Goal: Task Accomplishment & Management: Complete application form

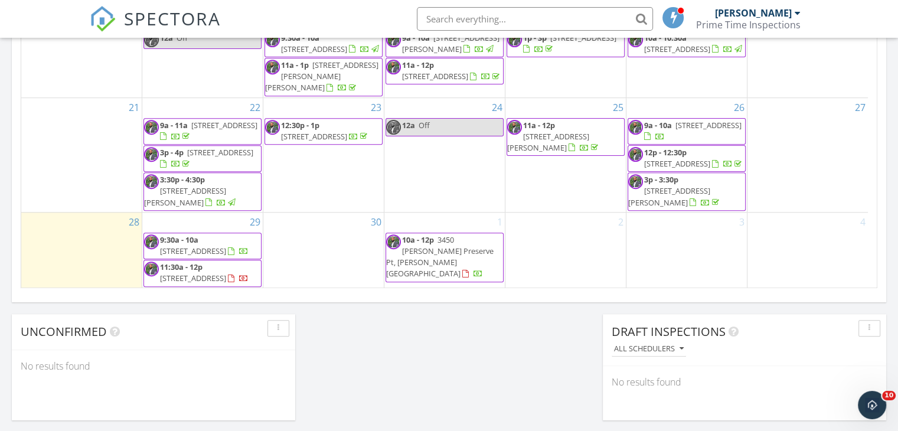
scroll to position [777, 0]
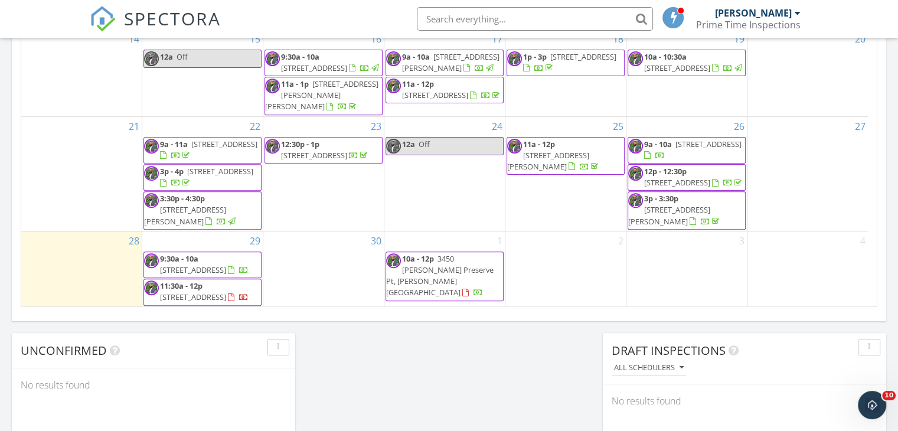
click at [220, 292] on span "8 CC St, Lakeland 33815" at bounding box center [193, 297] width 66 height 11
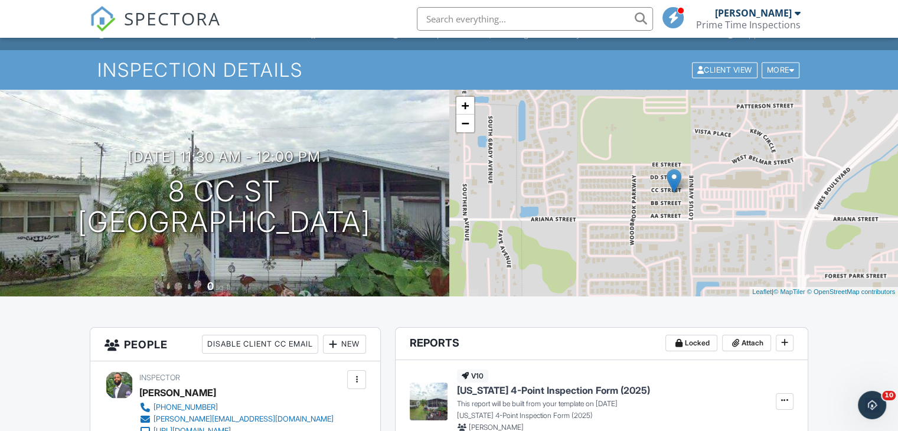
scroll to position [12, 0]
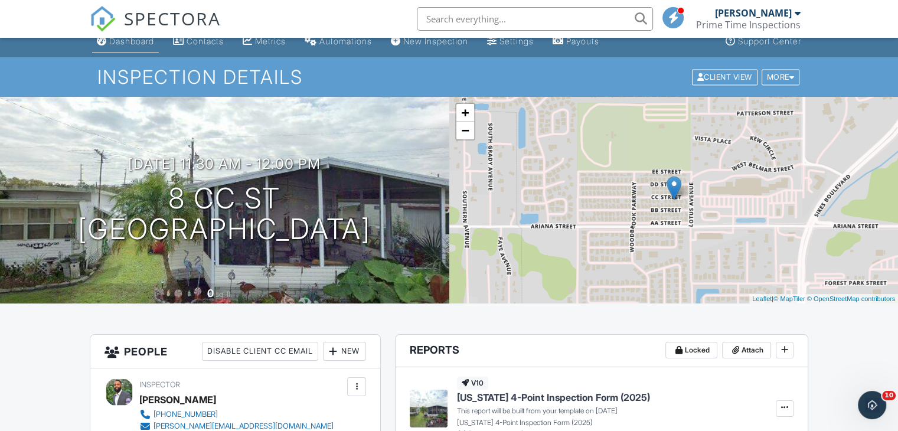
click at [124, 45] on div "Dashboard" at bounding box center [131, 41] width 45 height 10
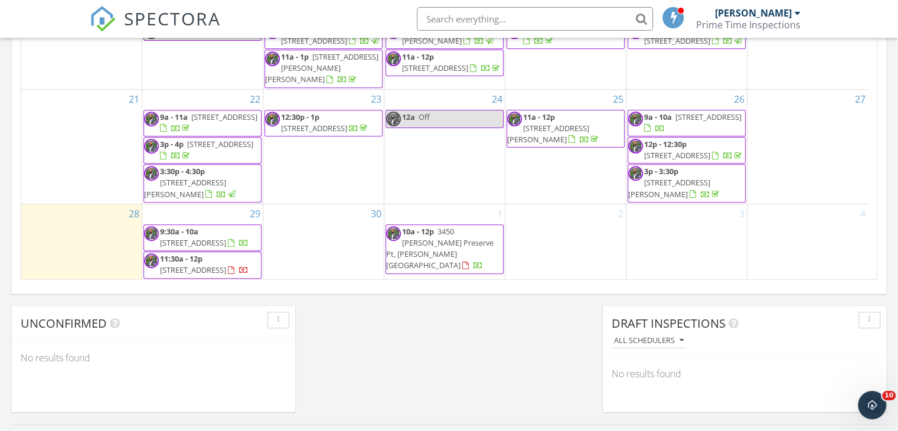
scroll to position [817, 0]
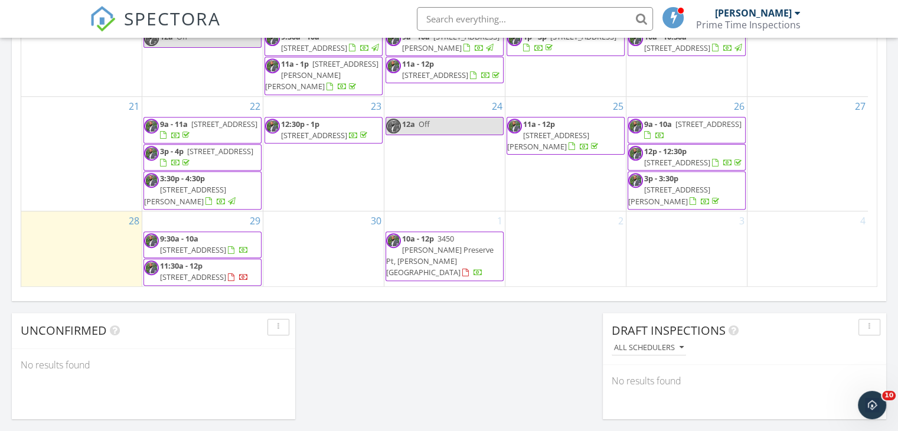
scroll to position [794, 0]
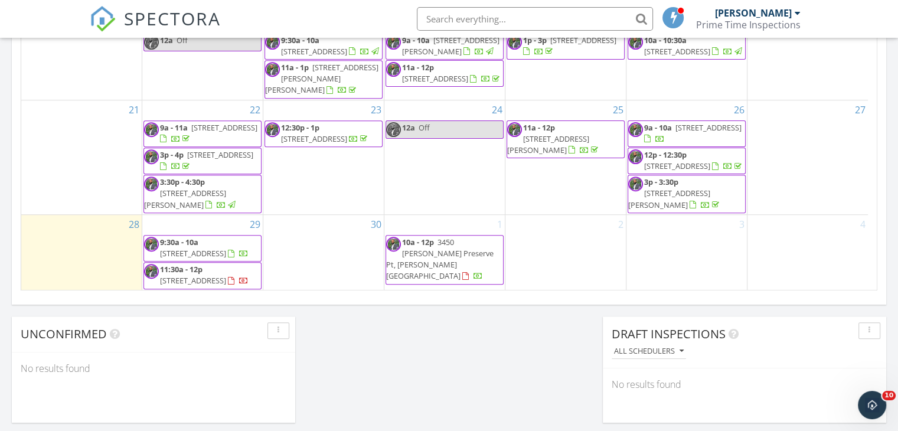
drag, startPoint x: 266, startPoint y: 270, endPoint x: 224, endPoint y: 248, distance: 47.3
click at [228, 249] on div at bounding box center [238, 254] width 21 height 11
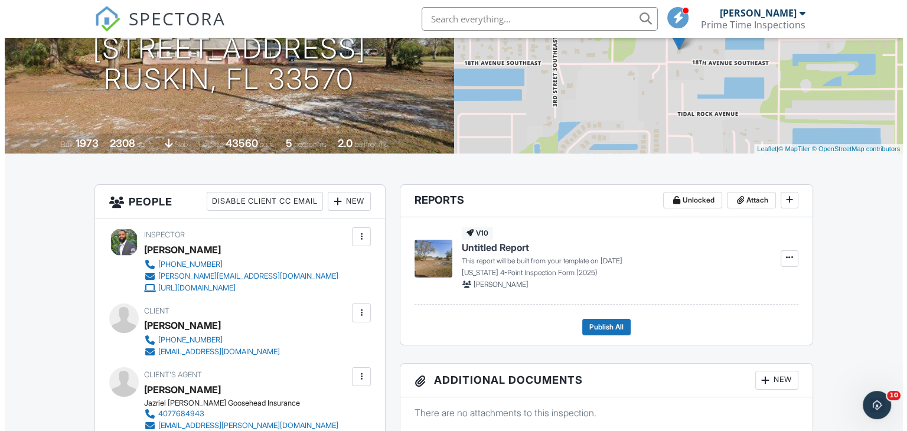
scroll to position [162, 0]
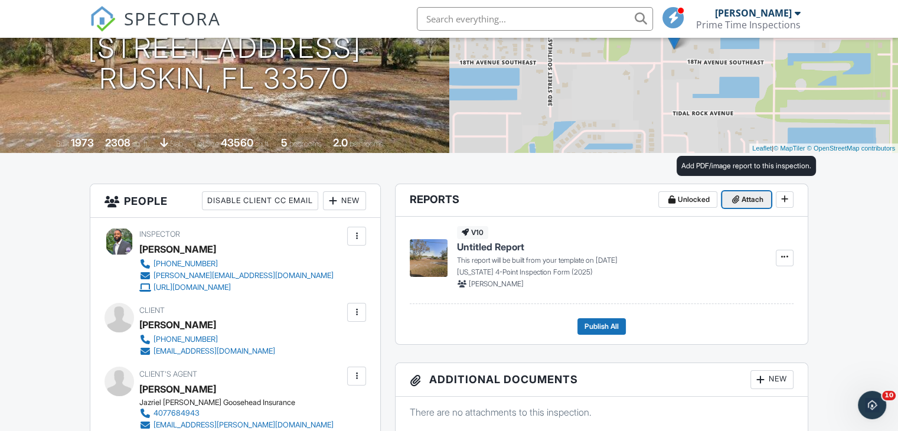
click at [745, 198] on span "Attach" at bounding box center [753, 200] width 22 height 12
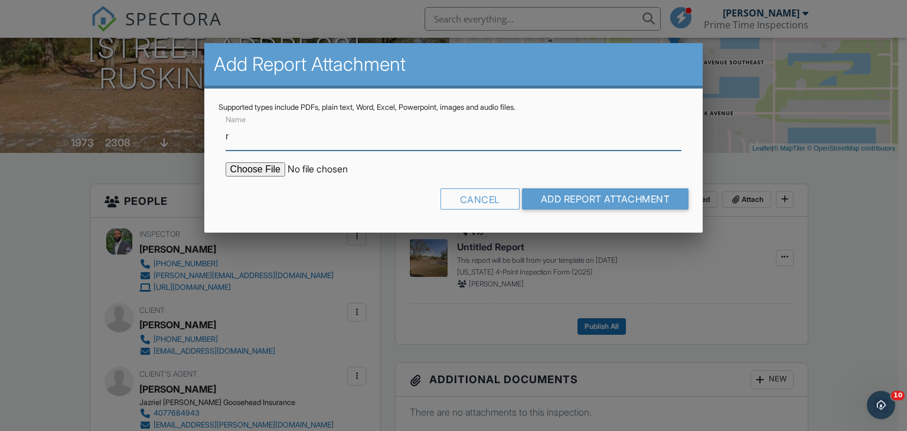
click at [262, 142] on input "r" at bounding box center [454, 136] width 456 height 29
type input "Roof Permit info"
click at [252, 171] on input "file" at bounding box center [326, 169] width 201 height 14
type input "C:\fakepath\1724 6th St SE roof permit info.pdf"
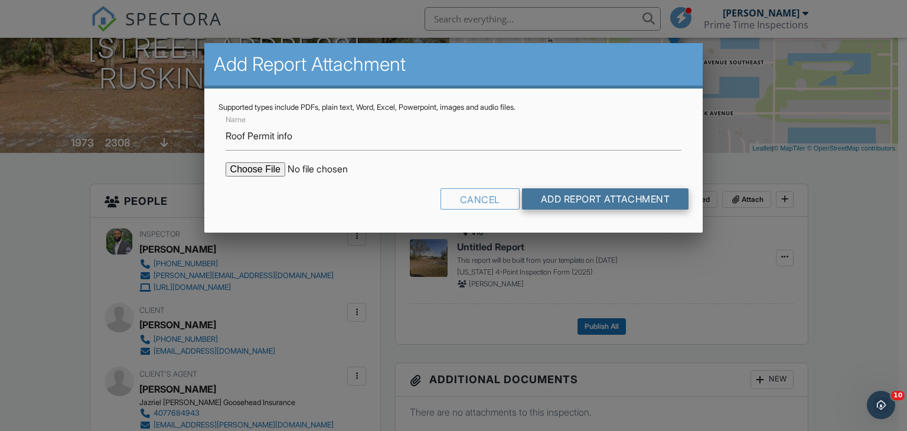
click at [637, 206] on input "Add Report Attachment" at bounding box center [605, 198] width 167 height 21
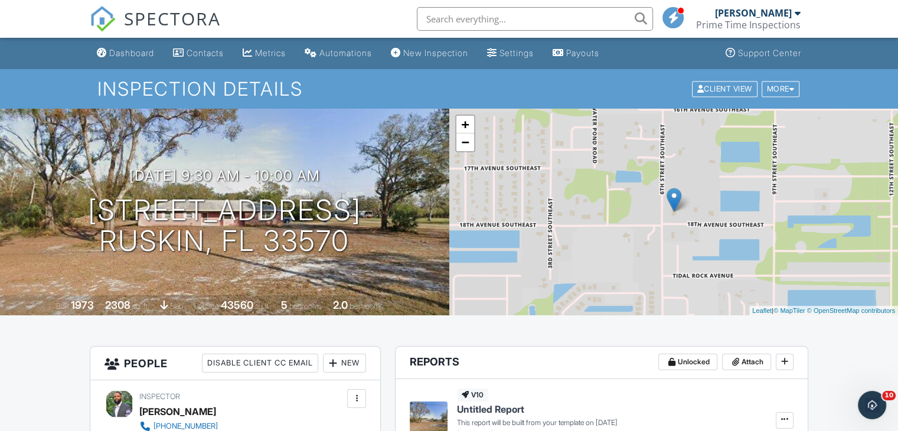
click at [111, 38] on div "SPECTORA" at bounding box center [155, 19] width 131 height 38
click at [118, 58] on link "Dashboard" at bounding box center [125, 54] width 67 height 22
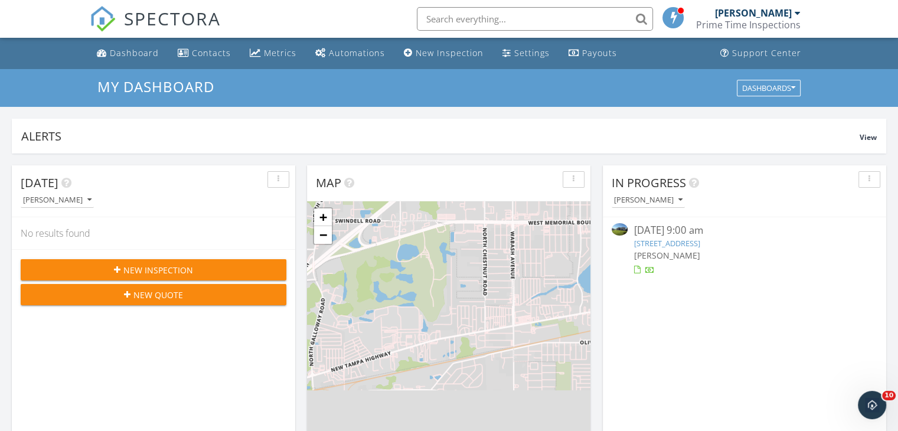
scroll to position [19, 0]
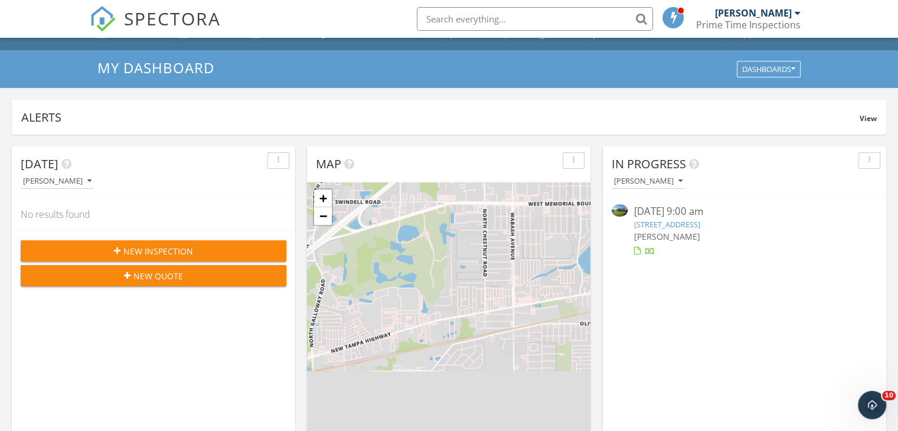
click at [674, 221] on link "611 Valencia Ct, Dundee, FL 33838" at bounding box center [667, 224] width 66 height 11
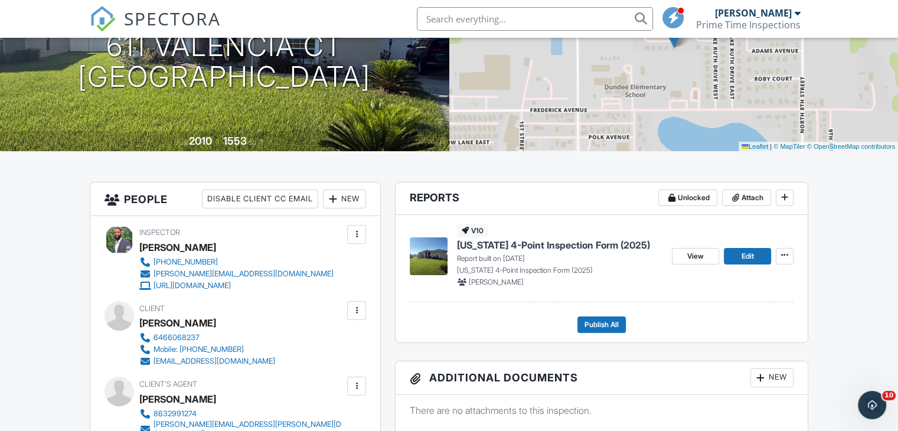
scroll to position [174, 0]
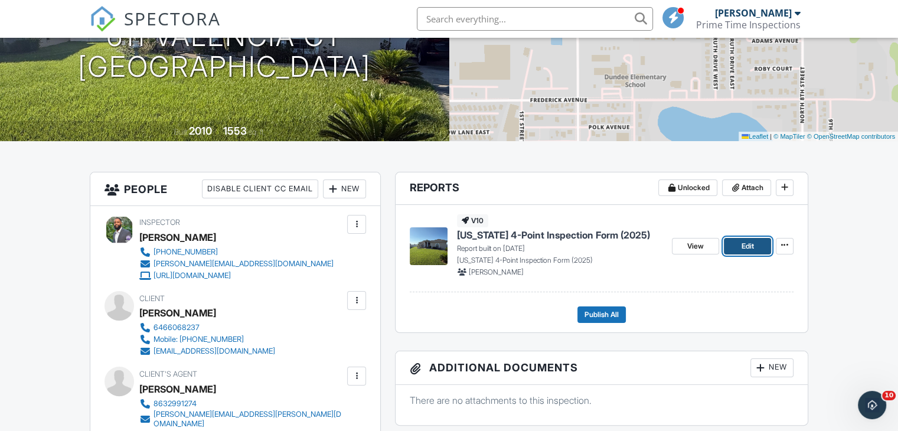
click at [751, 239] on link "Edit" at bounding box center [747, 246] width 47 height 17
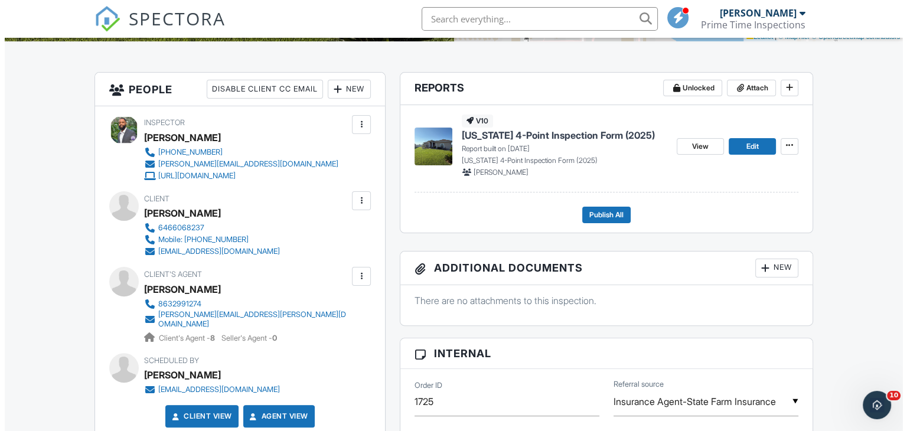
scroll to position [279, 0]
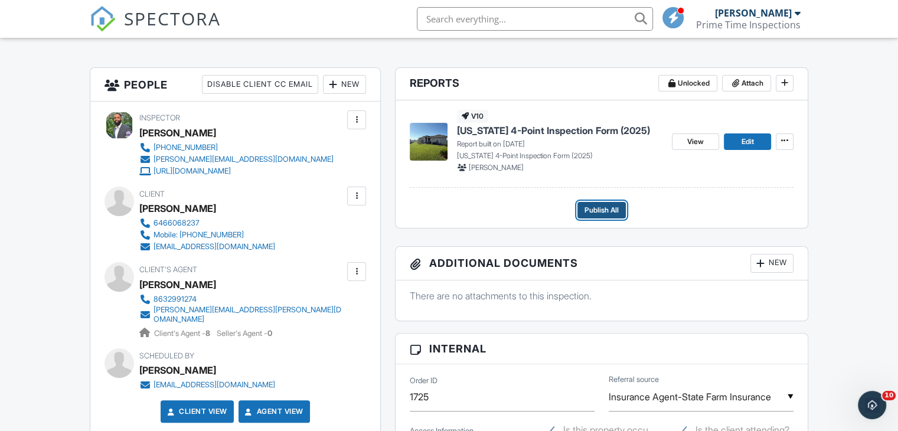
click at [612, 213] on span "Publish All" at bounding box center [602, 210] width 34 height 12
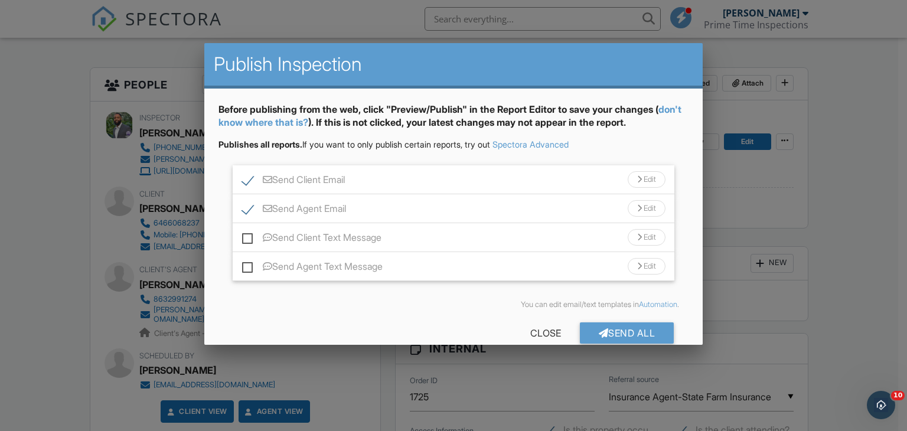
click at [646, 203] on div "Edit" at bounding box center [647, 208] width 38 height 17
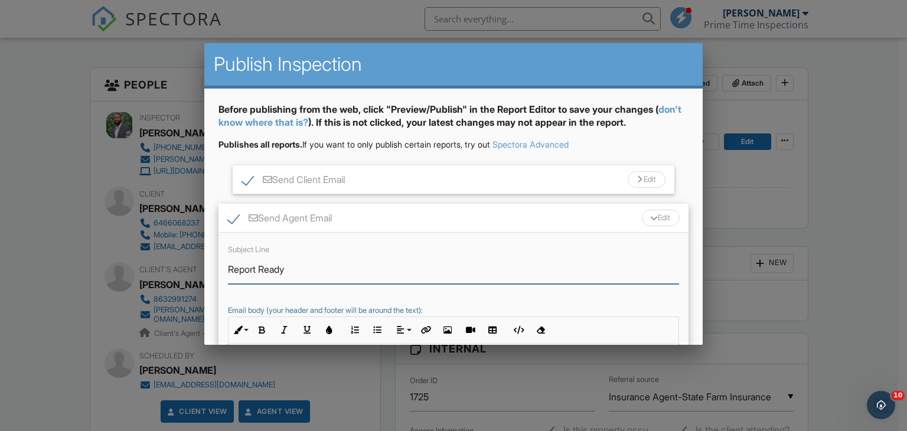
click at [335, 282] on input "Report Ready" at bounding box center [454, 269] width 452 height 29
type input "Report Ready (copy of reroof permit pending)"
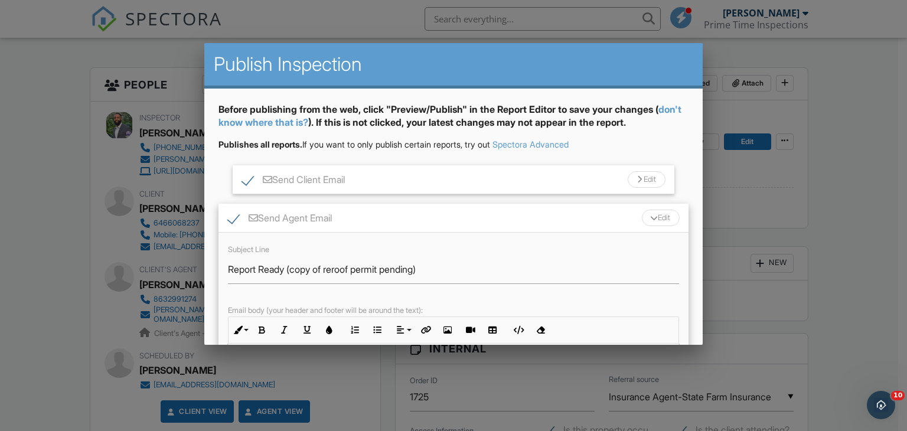
click at [628, 252] on div "Subject Line Report Ready (copy of reroof permit pending) Email body (your head…" at bounding box center [453, 338] width 471 height 210
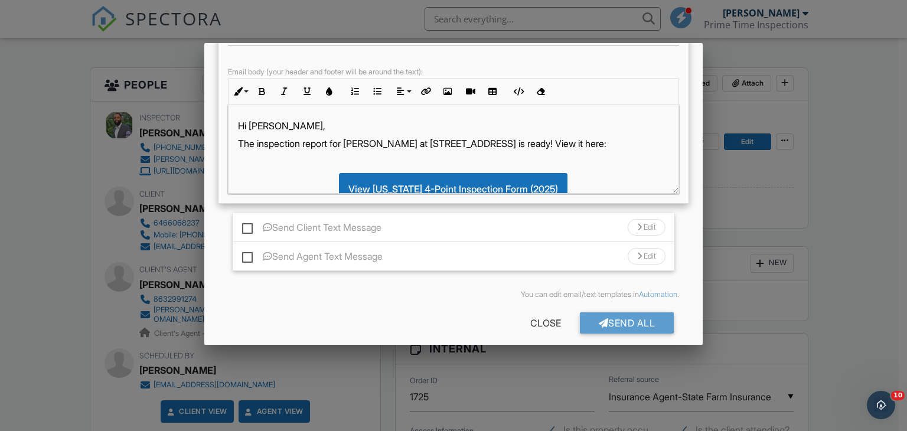
scroll to position [248, 0]
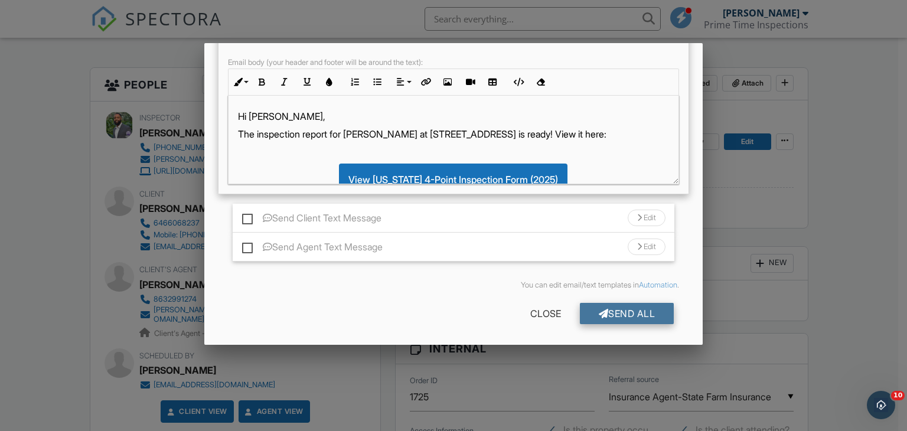
click at [640, 317] on div "Send All" at bounding box center [627, 313] width 94 height 21
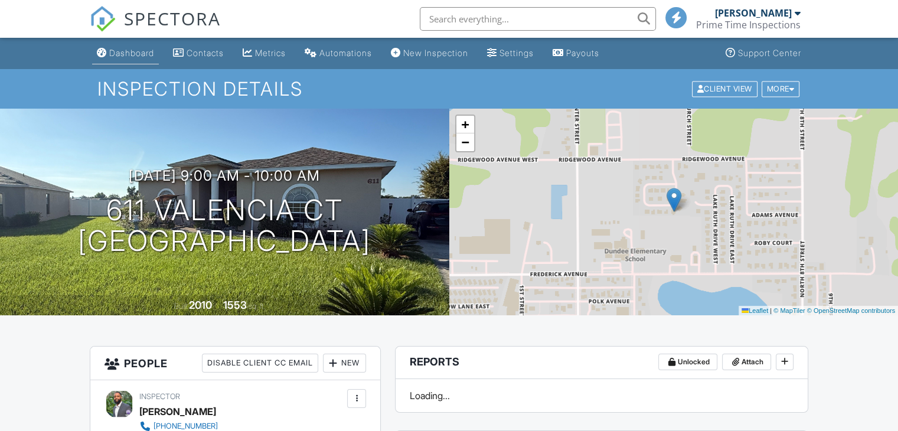
click at [121, 51] on div "Dashboard" at bounding box center [131, 53] width 45 height 10
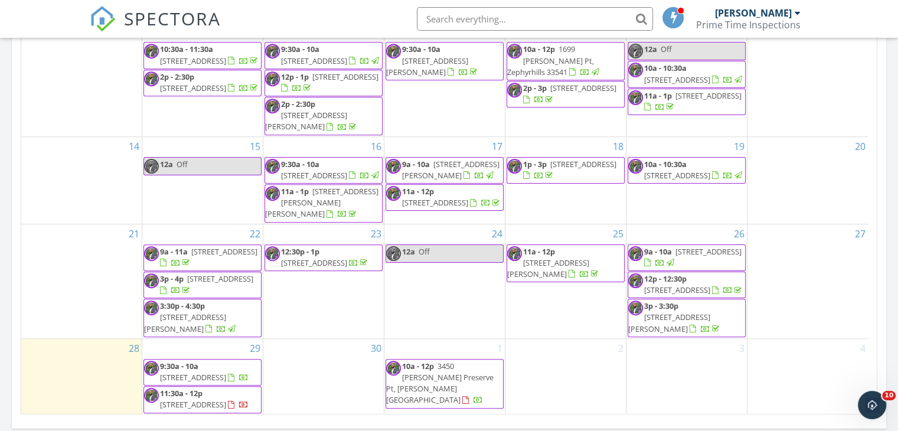
scroll to position [693, 0]
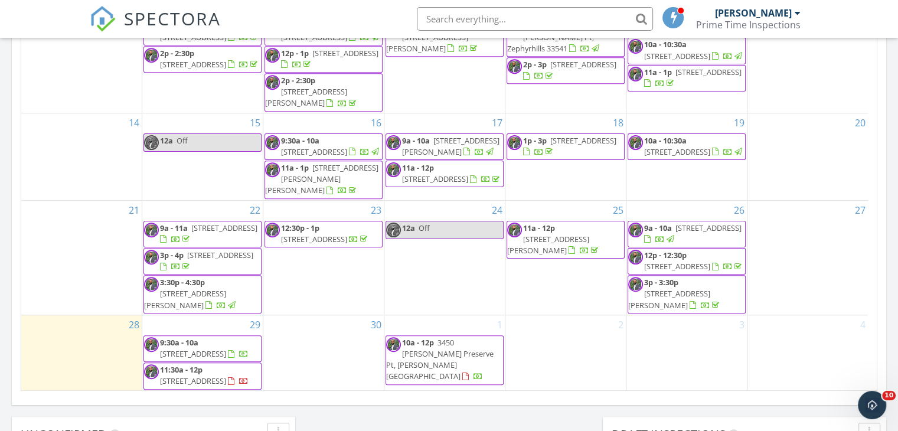
click at [436, 350] on span "3450 McLain Preserve Pt, Sanford 32771" at bounding box center [439, 359] width 107 height 45
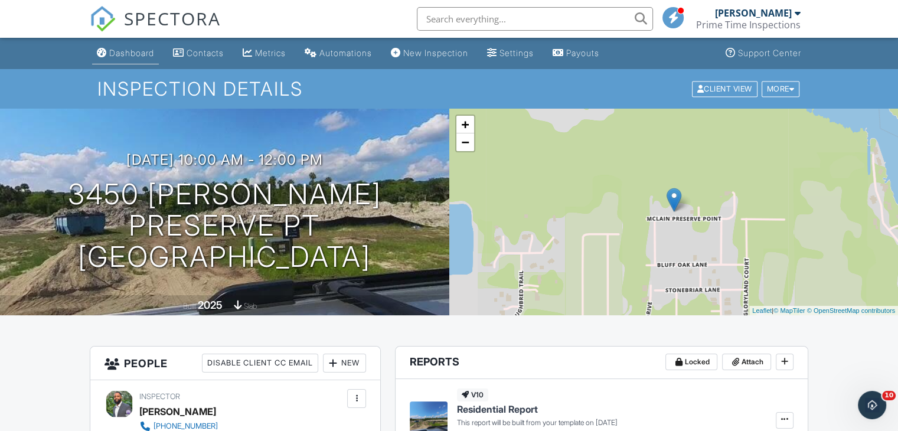
click at [131, 44] on link "Dashboard" at bounding box center [125, 54] width 67 height 22
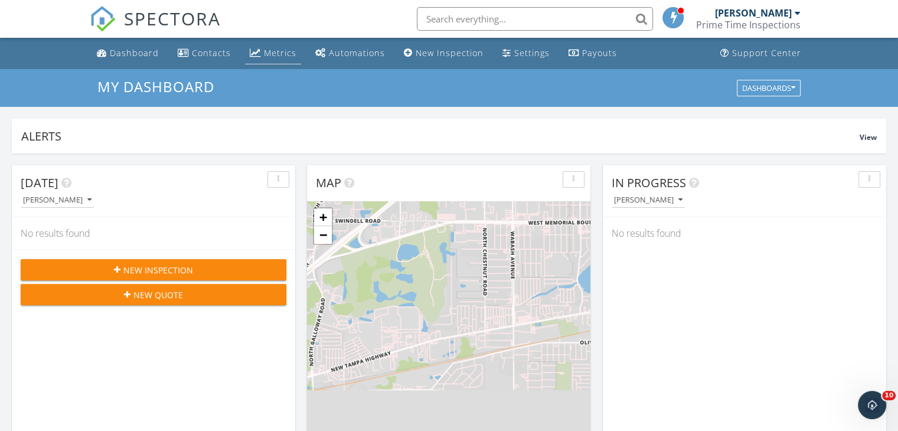
click at [275, 55] on div "Metrics" at bounding box center [280, 52] width 32 height 11
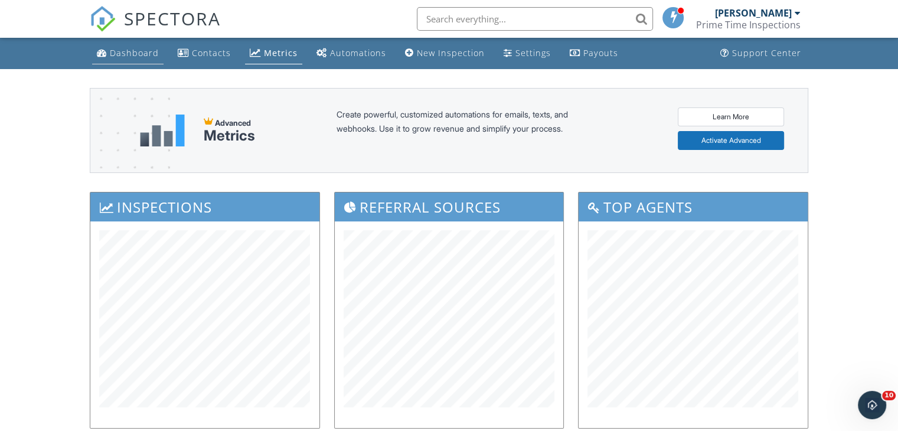
click at [148, 53] on div "Dashboard" at bounding box center [134, 52] width 49 height 11
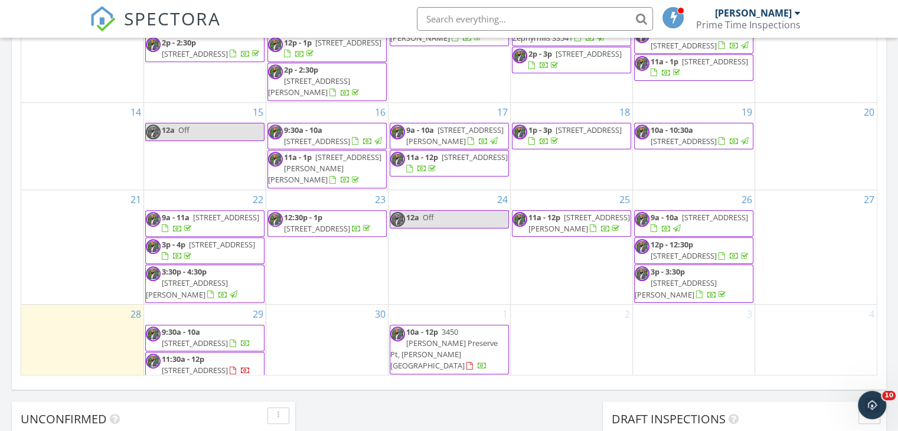
scroll to position [702, 0]
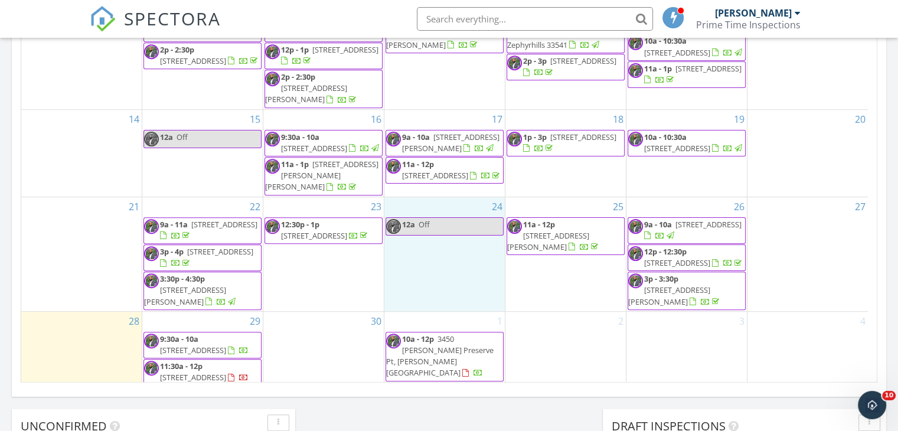
click at [456, 296] on div "24 12a Off" at bounding box center [444, 254] width 120 height 114
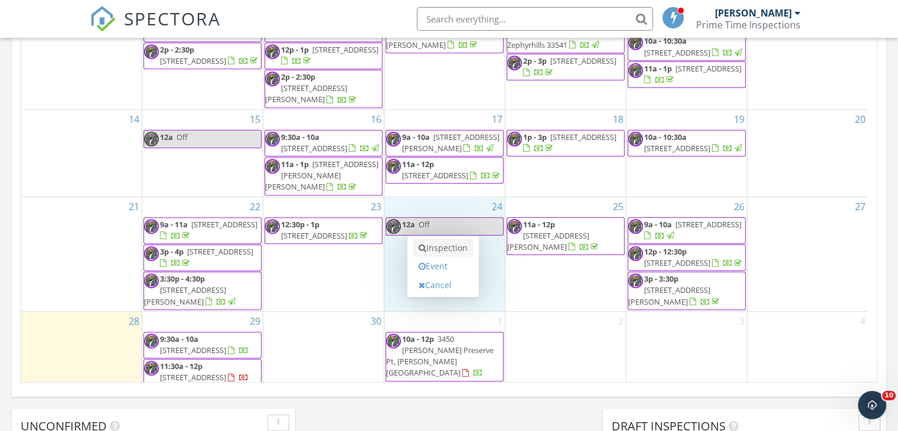
click at [454, 241] on link "Inspection" at bounding box center [443, 248] width 61 height 19
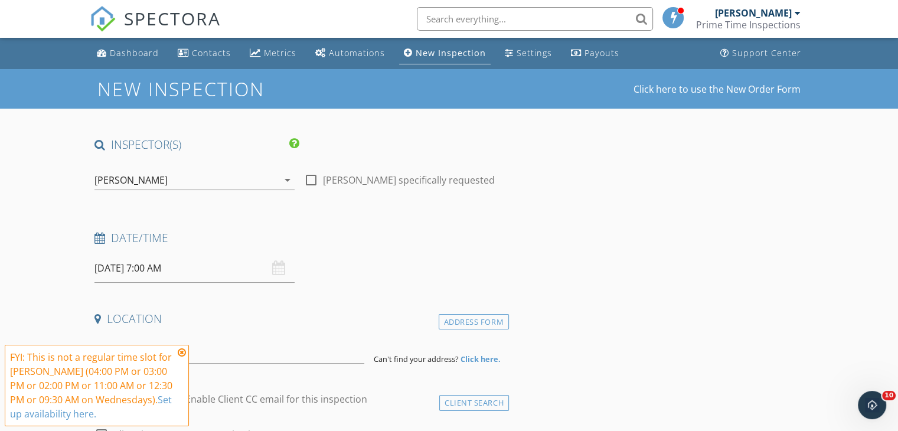
click at [181, 354] on icon at bounding box center [182, 352] width 8 height 9
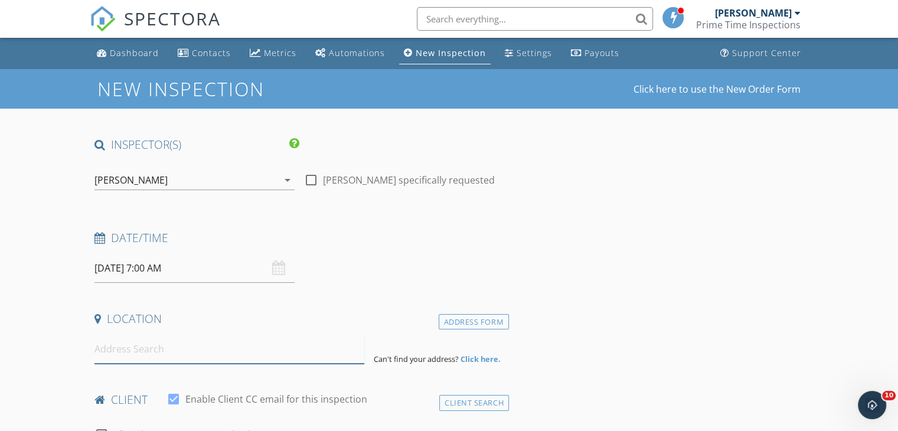
click at [160, 354] on input at bounding box center [229, 349] width 270 height 29
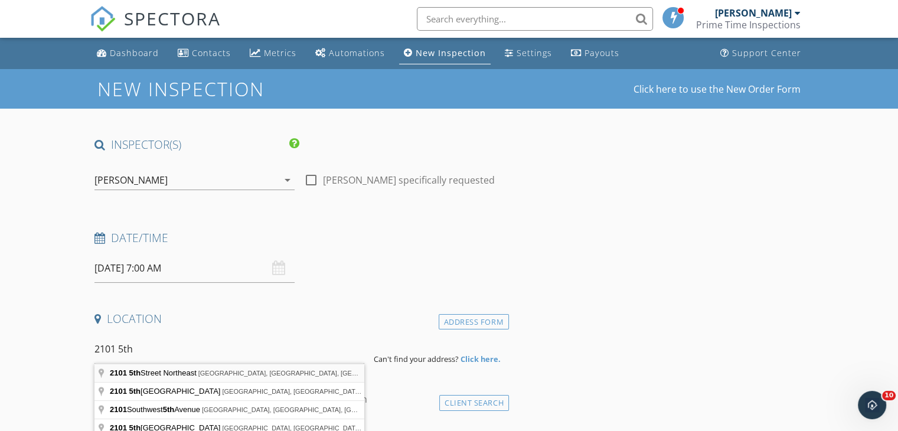
type input "[STREET_ADDRESS]"
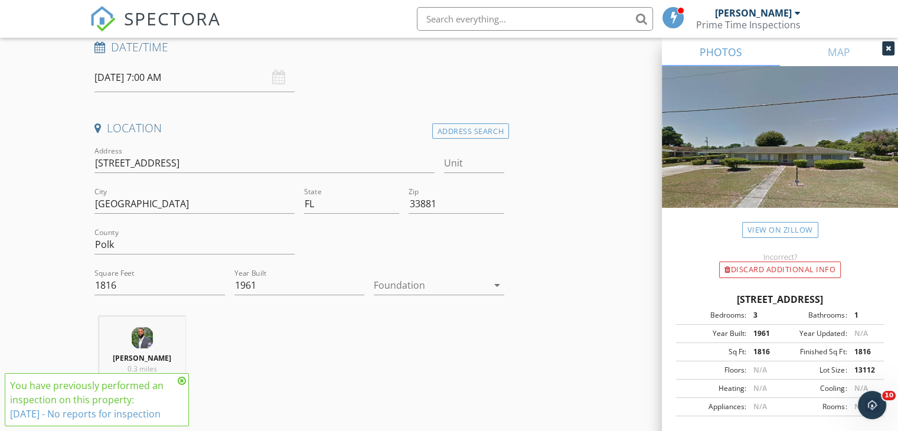
scroll to position [194, 0]
click at [430, 275] on div at bounding box center [431, 282] width 114 height 19
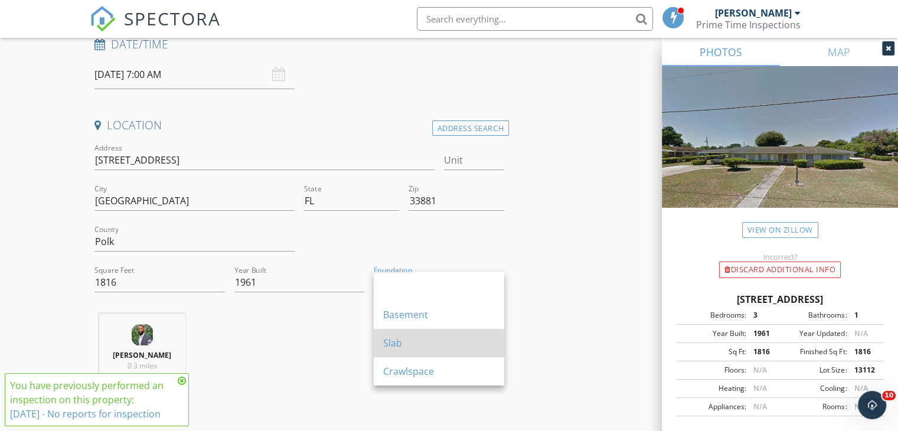
click at [413, 347] on div "Slab" at bounding box center [439, 343] width 112 height 14
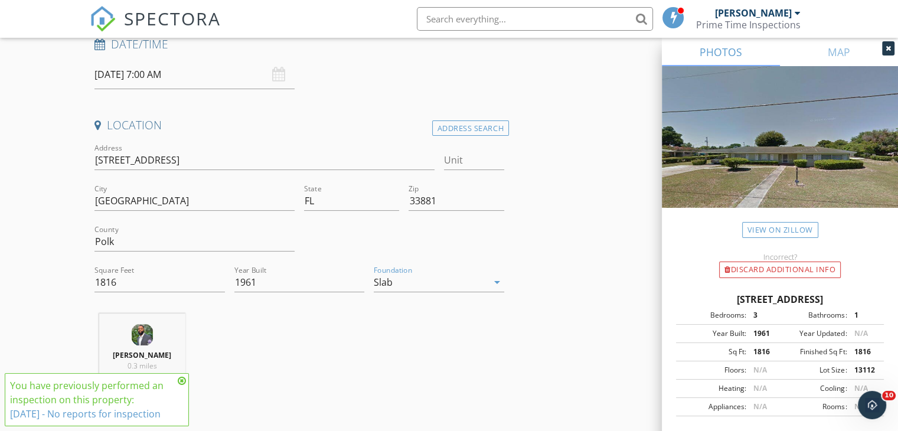
click at [182, 381] on icon at bounding box center [182, 380] width 8 height 9
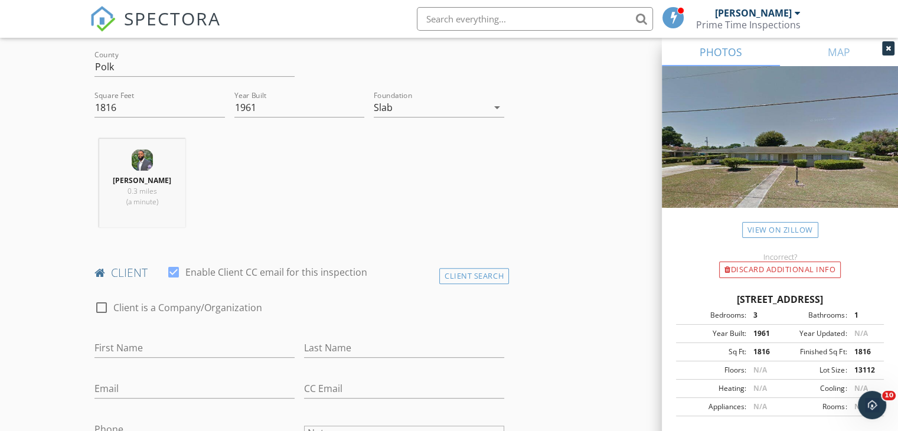
scroll to position [370, 0]
click at [204, 356] on div "First Name" at bounding box center [194, 352] width 200 height 31
click at [194, 349] on input "First Name" at bounding box center [194, 346] width 200 height 19
type input "[PERSON_NAME]"
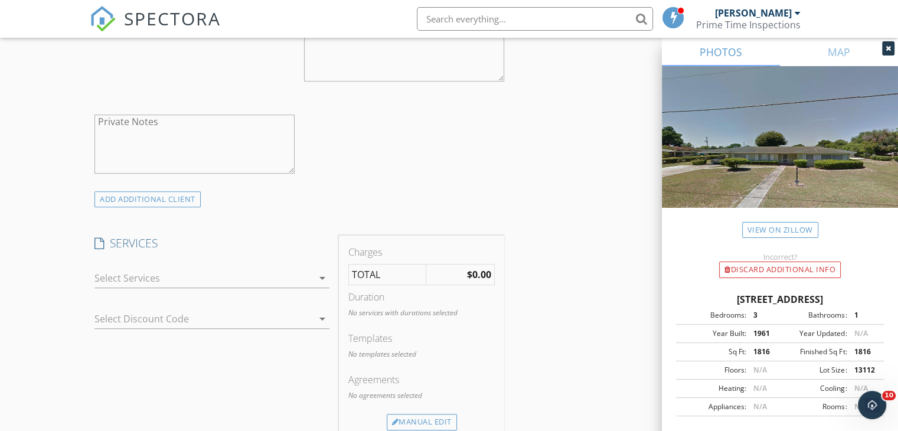
scroll to position [774, 0]
type input "[PERSON_NAME]"
click at [248, 266] on div at bounding box center [203, 275] width 218 height 19
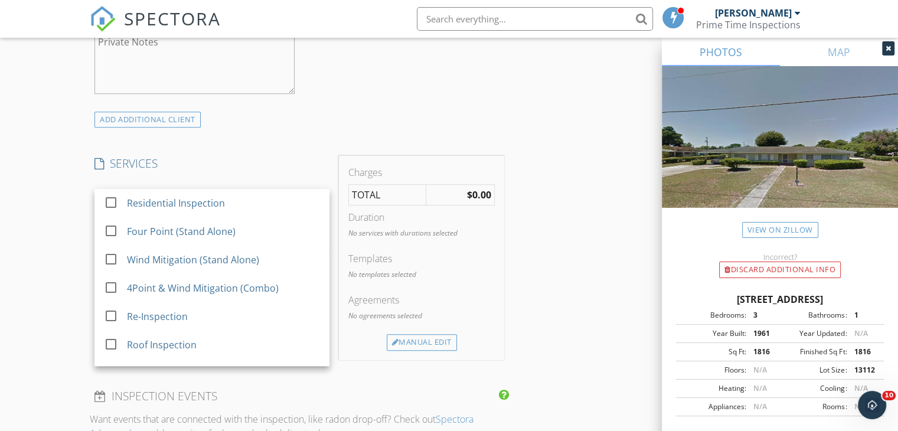
scroll to position [852, 0]
click at [61, 304] on div "New Inspection Click here to use the New Order Form INSPECTOR(S) check_box Dari…" at bounding box center [449, 274] width 898 height 2114
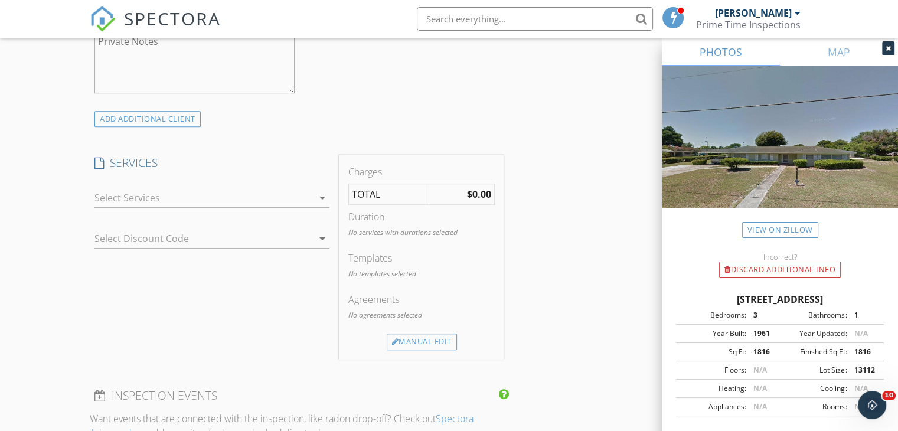
click at [179, 193] on div at bounding box center [203, 197] width 218 height 19
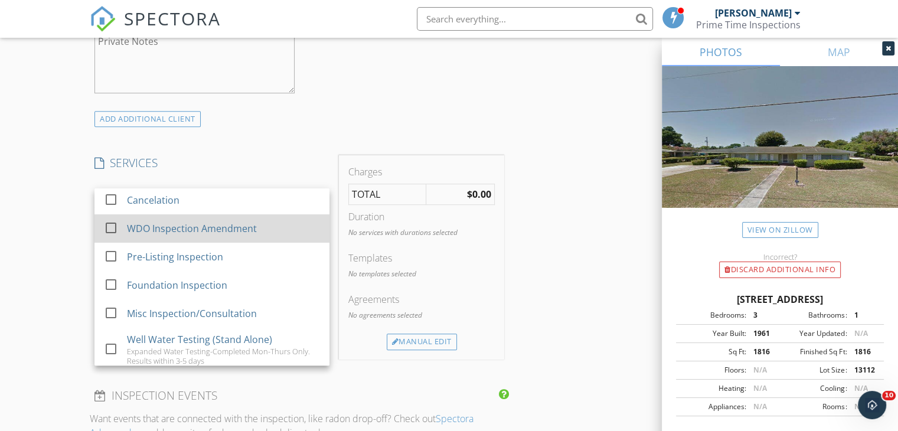
scroll to position [469, 0]
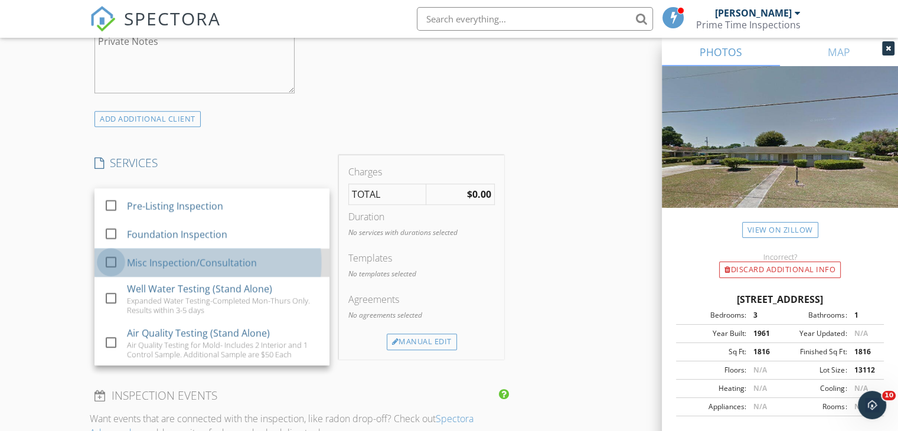
click at [113, 266] on div at bounding box center [111, 262] width 20 height 20
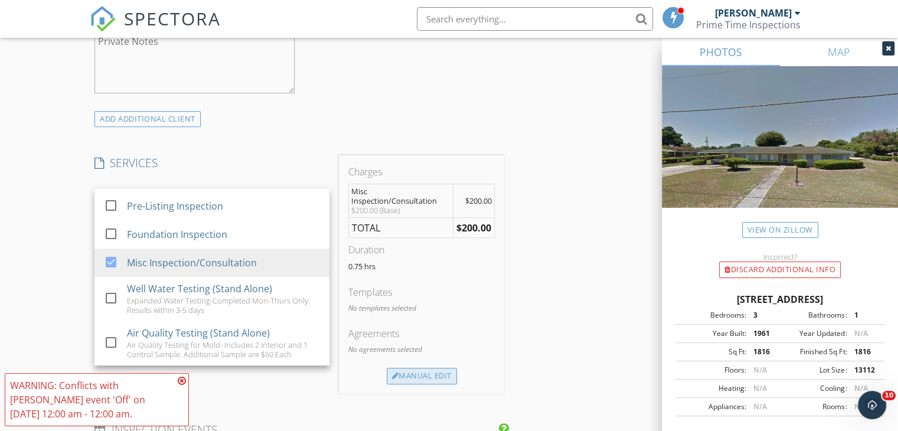
click at [439, 379] on div "Manual Edit" at bounding box center [422, 376] width 70 height 17
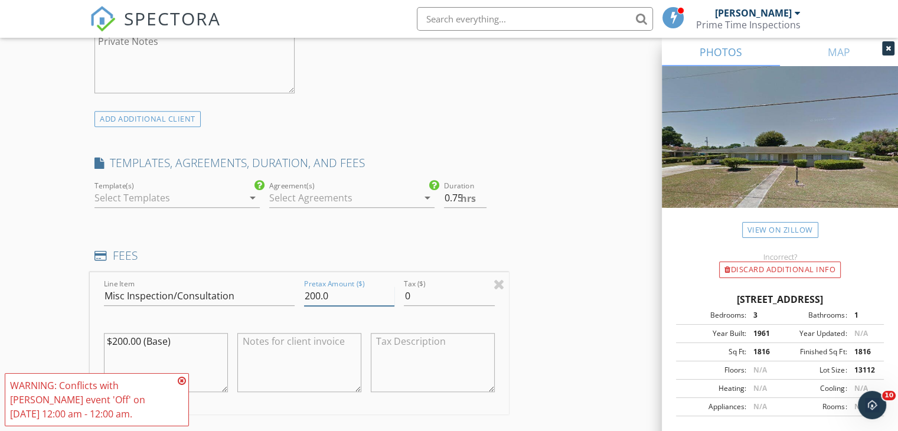
drag, startPoint x: 357, startPoint y: 296, endPoint x: 224, endPoint y: 298, distance: 132.3
click at [224, 298] on div "Line Item Misc Inspection/Consultation Pretax Amount ($) 200.0 Tax ($) 0 $200.0…" at bounding box center [299, 343] width 419 height 142
type input "750"
click at [563, 227] on div "INSPECTOR(S) check_box Darius Thomas PRIMARY Darius Thomas arrow_drop_down chec…" at bounding box center [449, 358] width 719 height 2146
drag, startPoint x: 190, startPoint y: 348, endPoint x: 0, endPoint y: 348, distance: 190.2
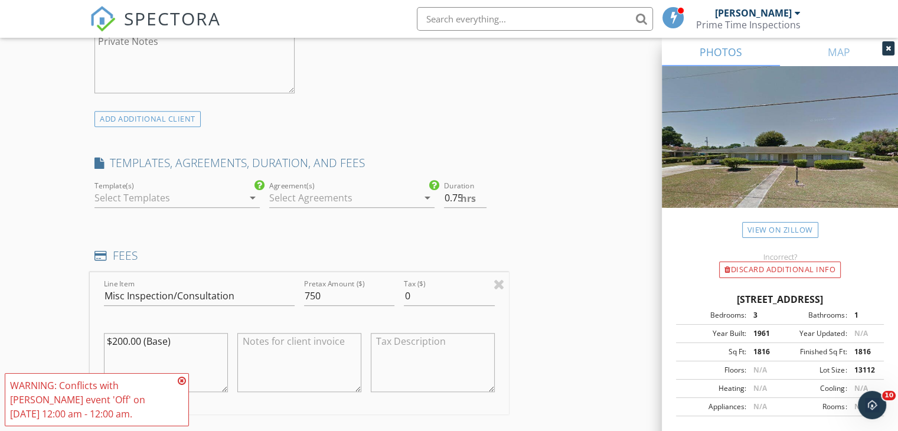
click at [0, 348] on div "New Inspection Click here to use the New Order Form INSPECTOR(S) check_box Dari…" at bounding box center [449, 338] width 898 height 2242
type textarea "$"
click at [182, 381] on icon at bounding box center [182, 380] width 8 height 9
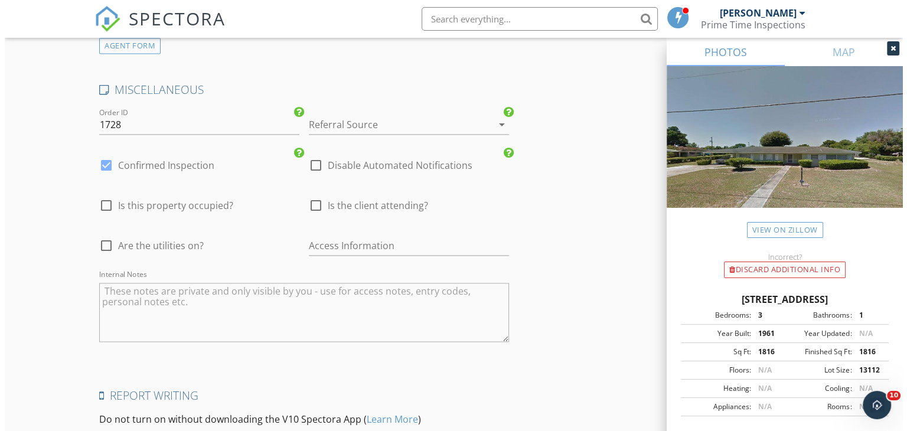
scroll to position [1877, 0]
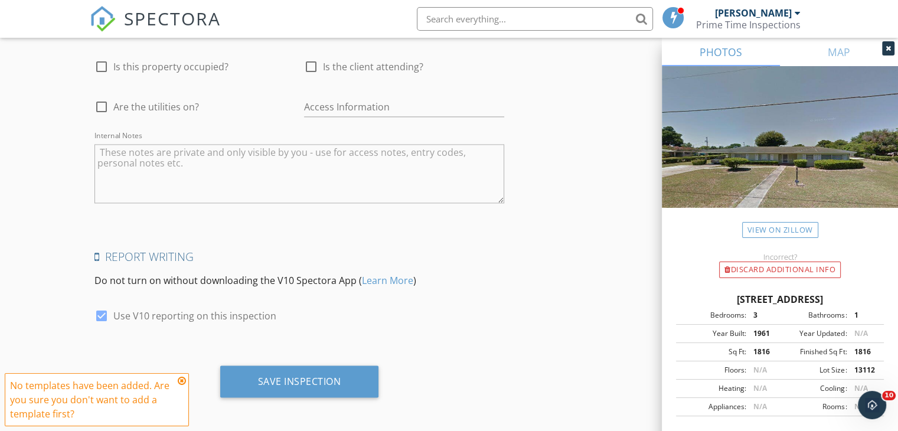
click at [184, 379] on icon at bounding box center [182, 380] width 8 height 9
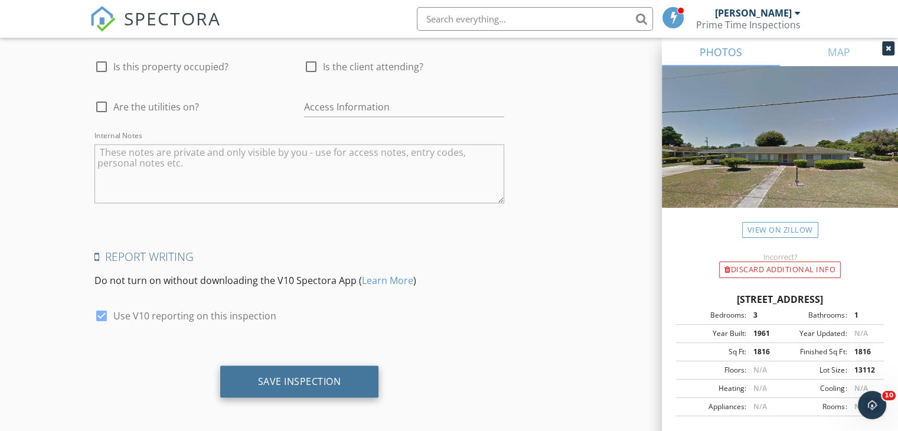
click at [278, 384] on div "Save Inspection" at bounding box center [299, 382] width 159 height 32
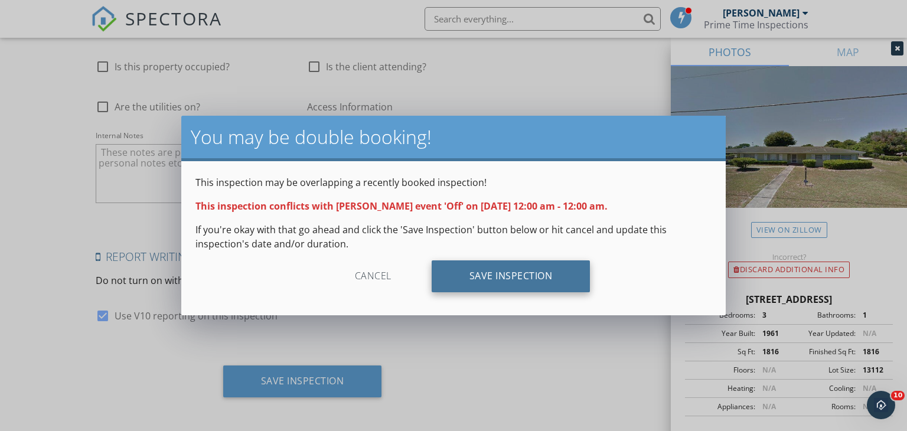
click at [465, 275] on div "Save Inspection" at bounding box center [511, 276] width 159 height 32
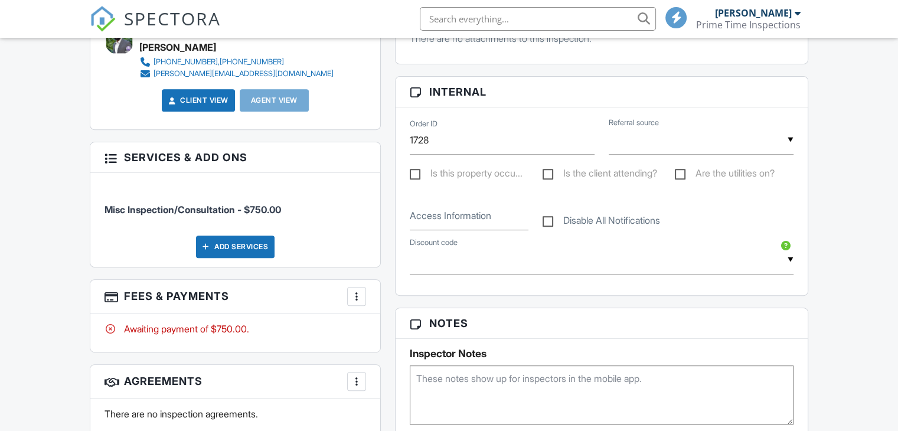
scroll to position [460, 0]
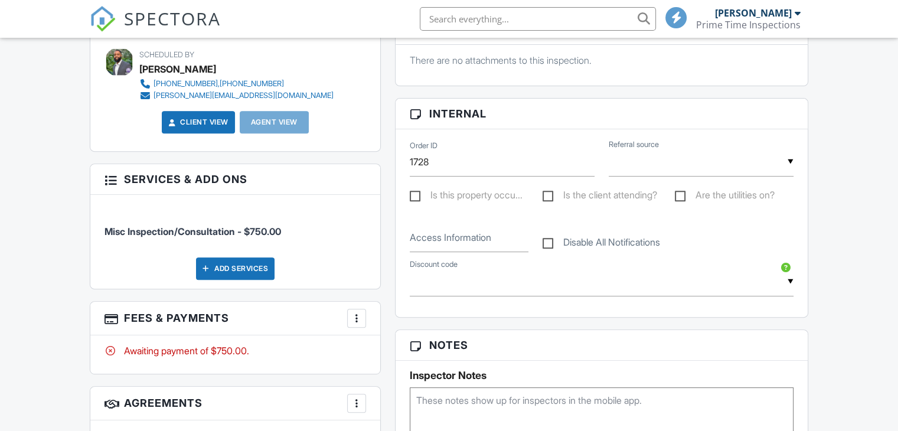
click at [357, 321] on div at bounding box center [357, 318] width 12 height 12
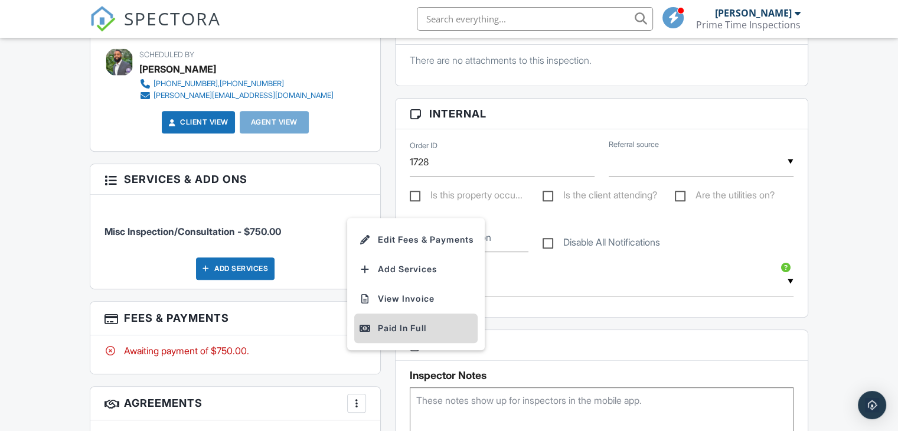
click at [402, 332] on div "Paid In Full" at bounding box center [416, 328] width 114 height 14
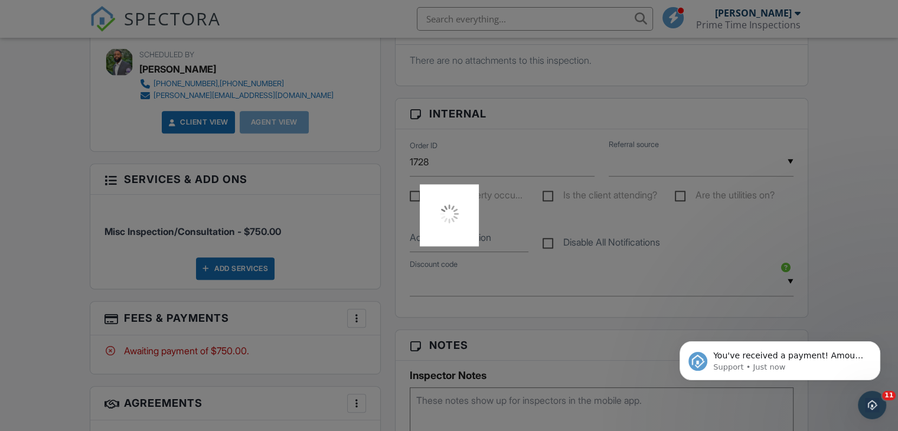
scroll to position [0, 0]
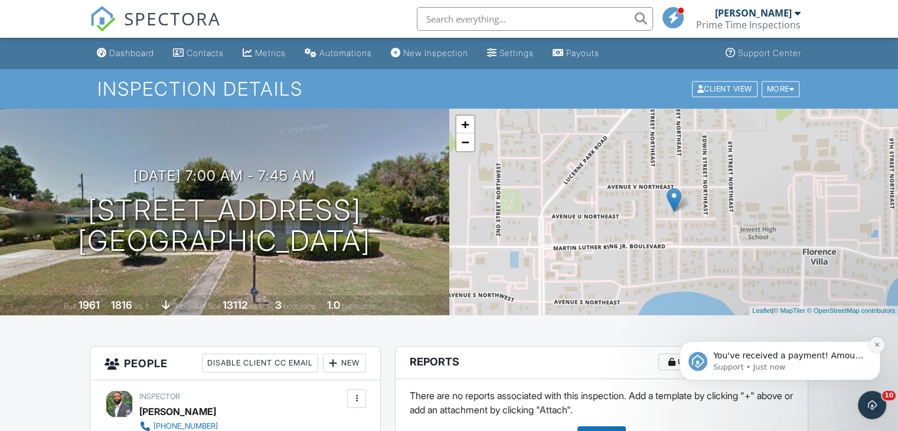
click at [879, 346] on icon "Dismiss notification" at bounding box center [877, 344] width 6 height 6
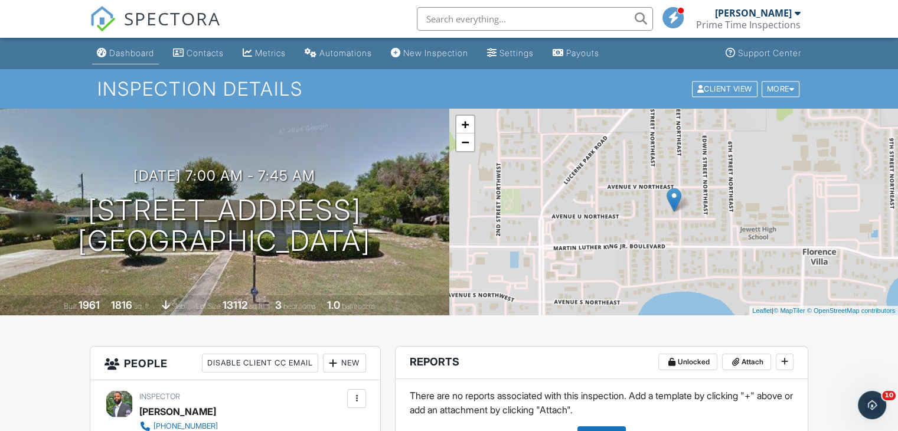
click at [137, 47] on link "Dashboard" at bounding box center [125, 54] width 67 height 22
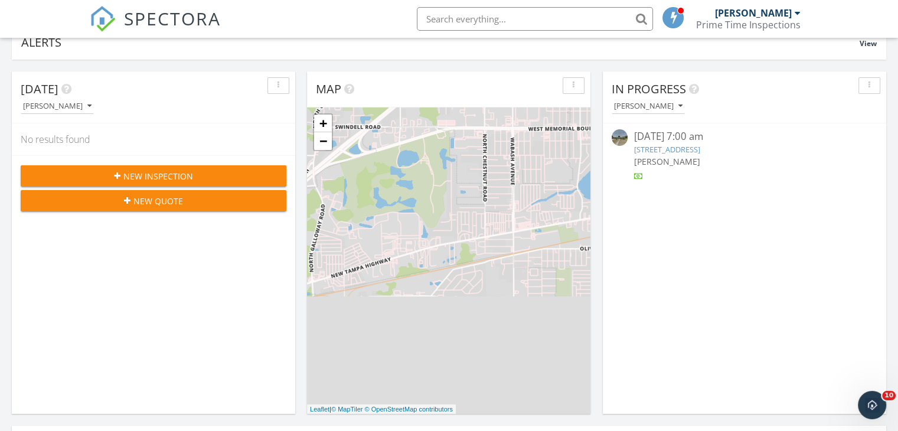
scroll to position [85, 0]
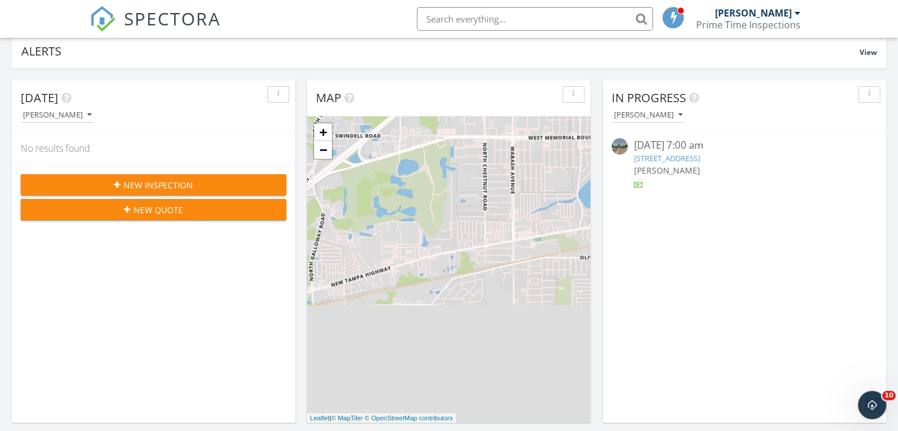
click at [690, 162] on link "2101 5th St NE, Winter Haven, FL 33881" at bounding box center [667, 158] width 66 height 11
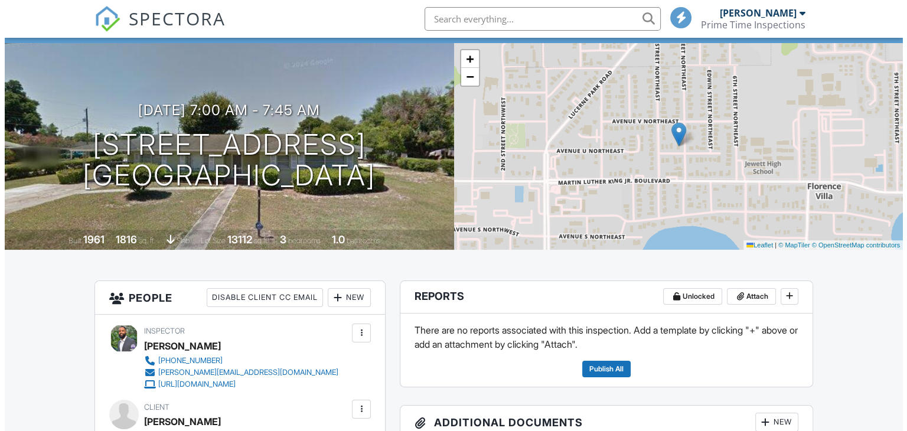
scroll to position [56, 0]
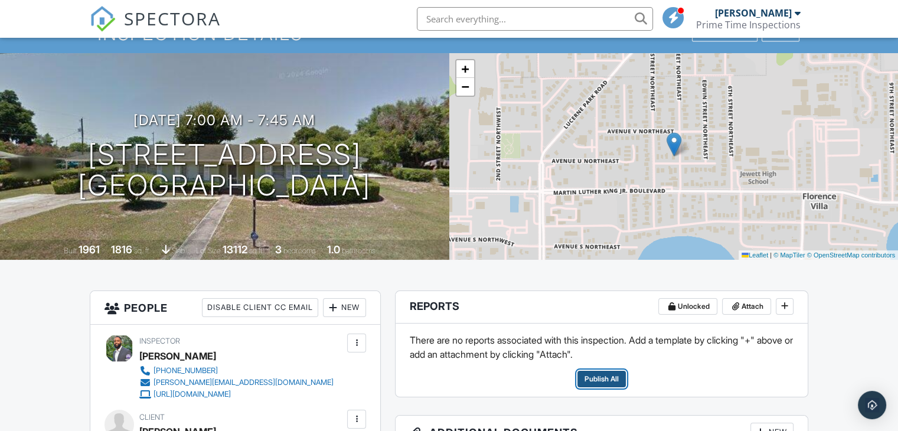
click at [609, 378] on span "Publish All" at bounding box center [602, 379] width 34 height 12
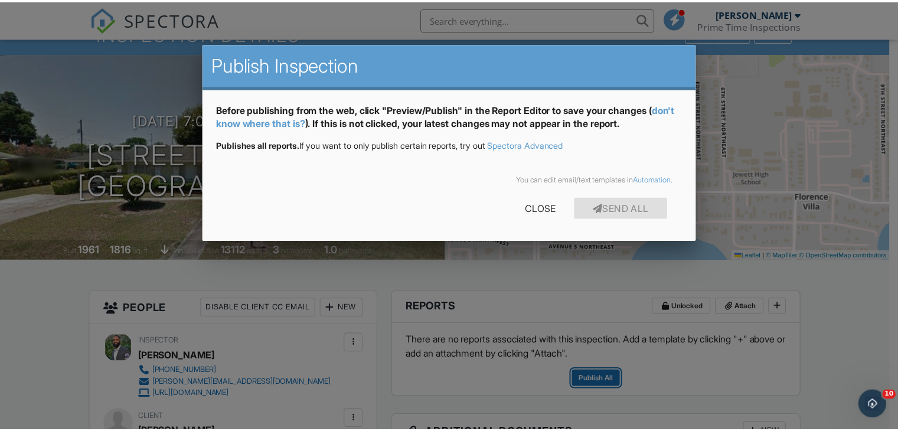
scroll to position [0, 0]
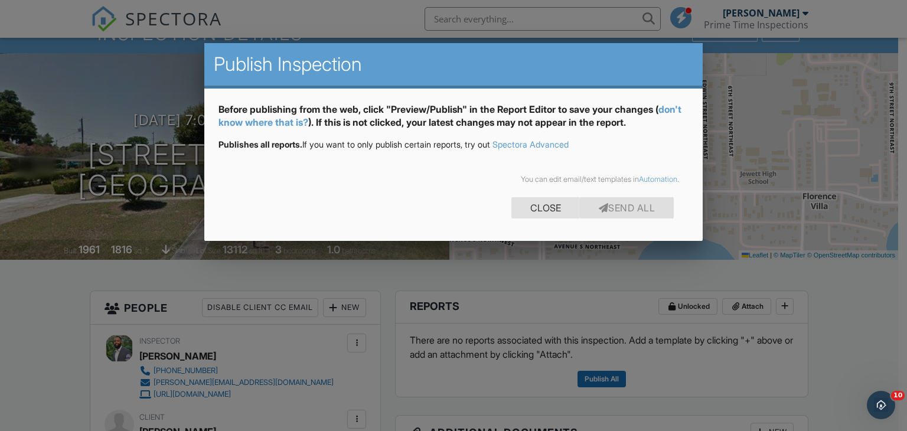
click at [557, 198] on div "Close" at bounding box center [545, 207] width 69 height 21
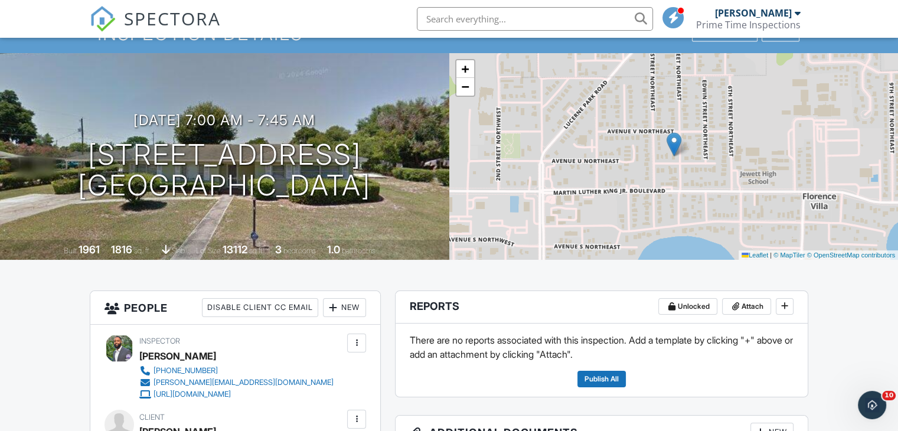
drag, startPoint x: 846, startPoint y: 355, endPoint x: 840, endPoint y: 375, distance: 20.8
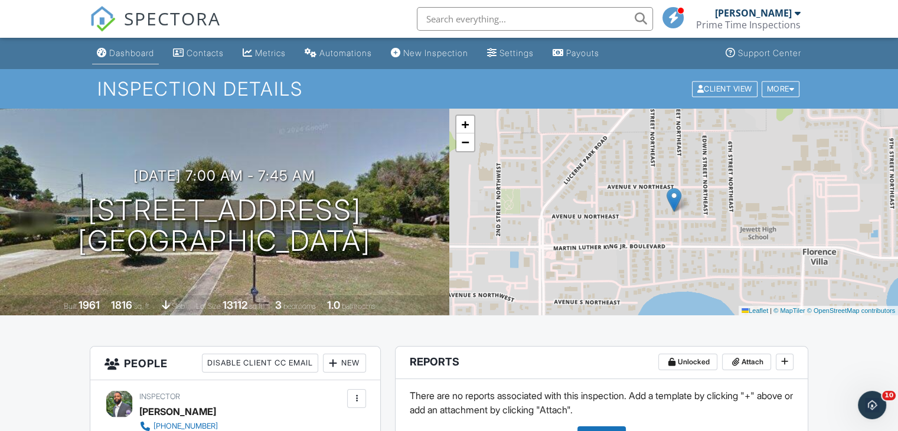
click at [142, 50] on div "Dashboard" at bounding box center [131, 53] width 45 height 10
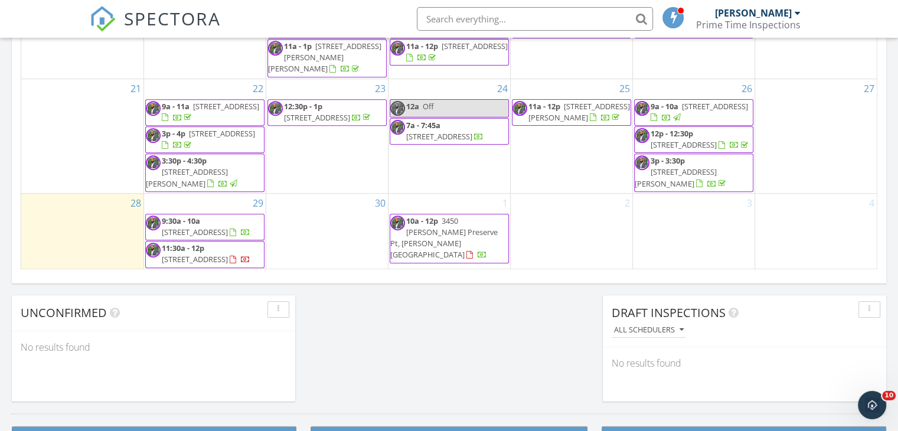
scroll to position [830, 0]
